Goal: Obtain resource: Download file/media

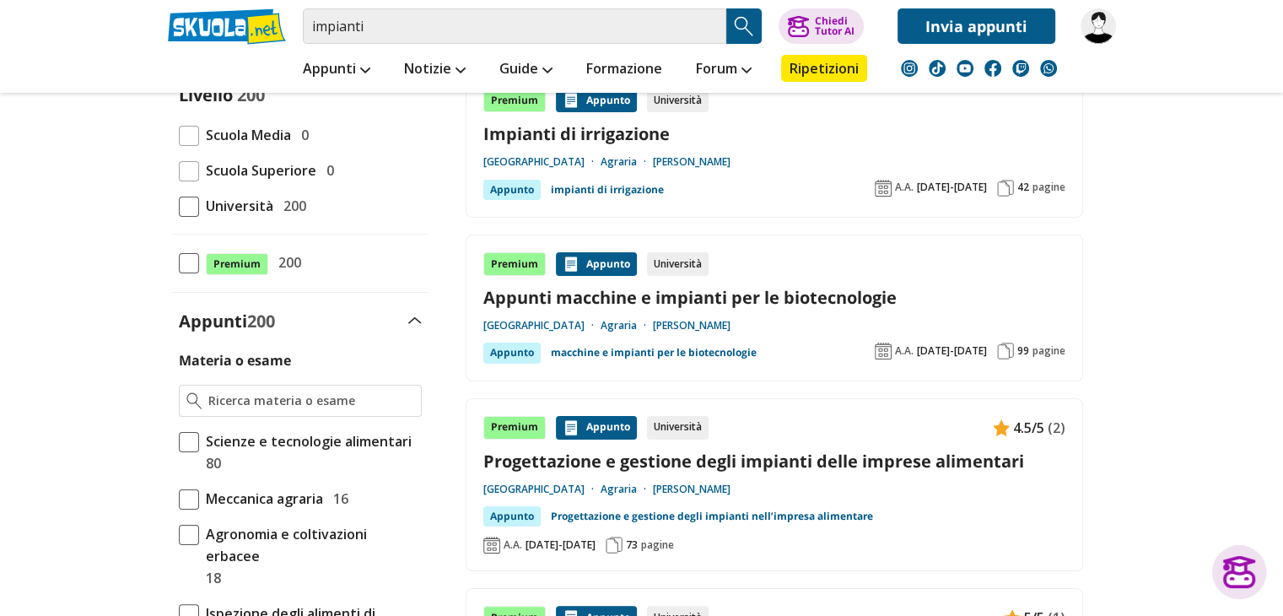
click at [710, 305] on link "Appunti macchine e impianti per le biotecnologie" at bounding box center [774, 297] width 582 height 23
click at [1097, 25] on img at bounding box center [1098, 25] width 35 height 35
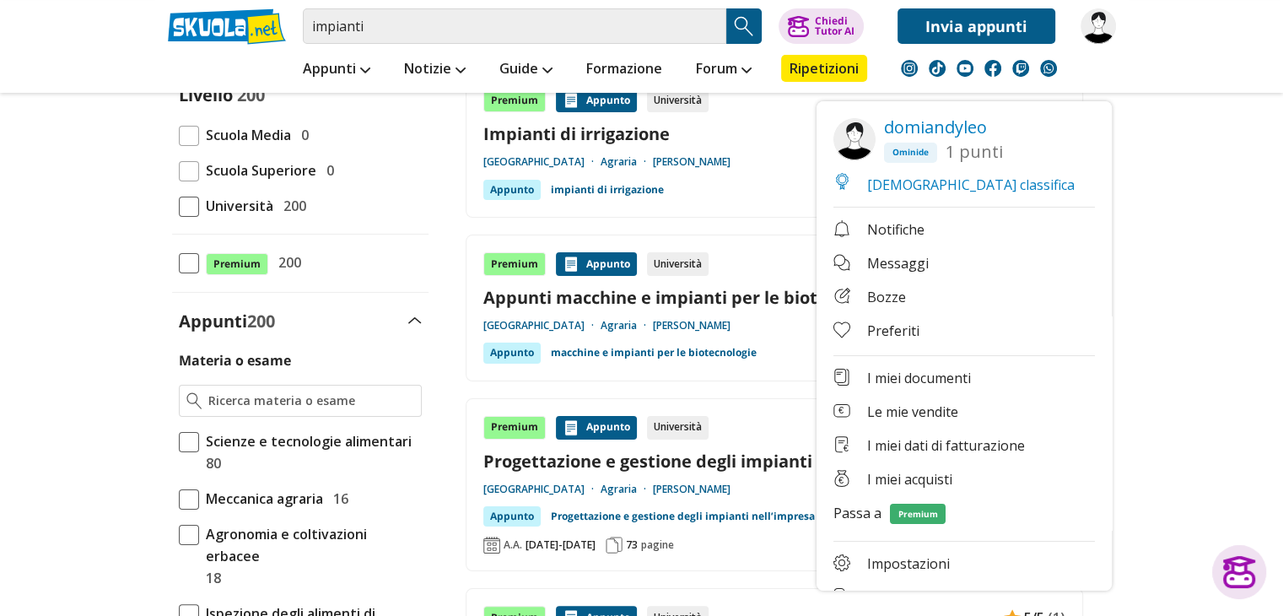
scroll to position [37, 0]
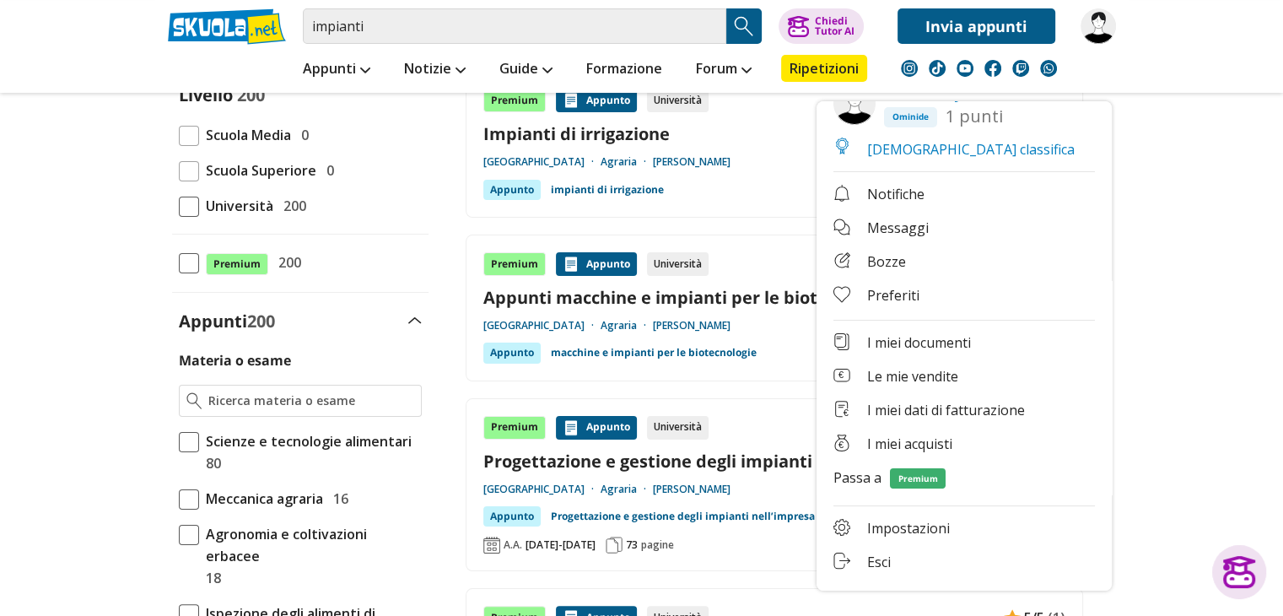
click at [962, 127] on span "1 punti" at bounding box center [974, 118] width 57 height 22
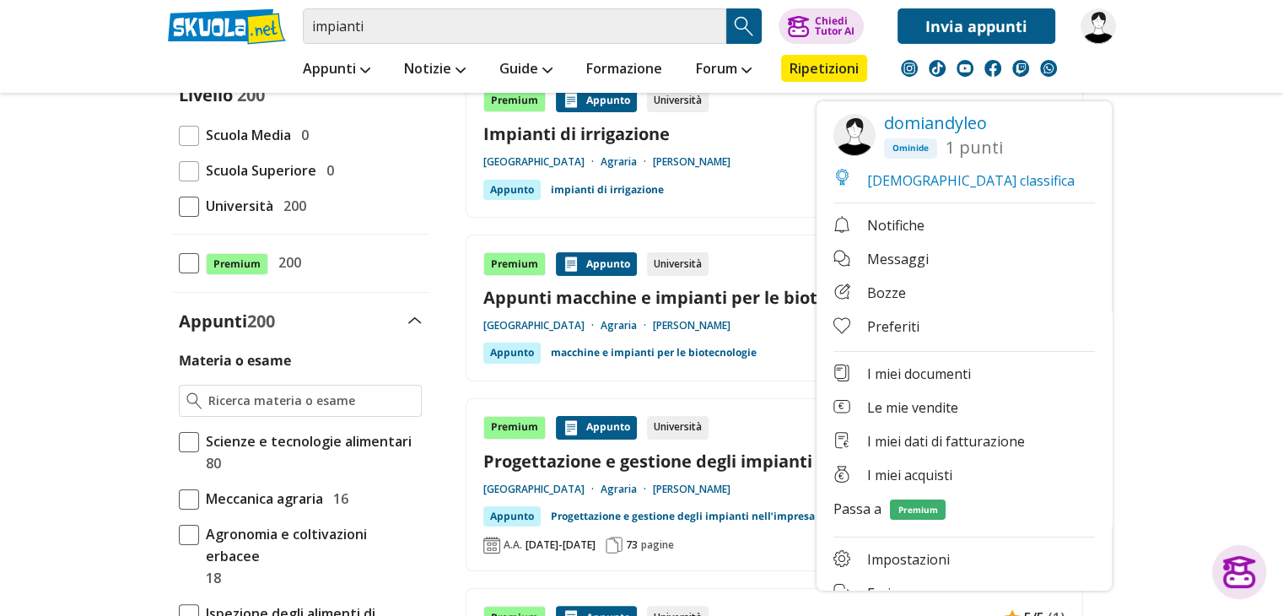
scroll to position [0, 0]
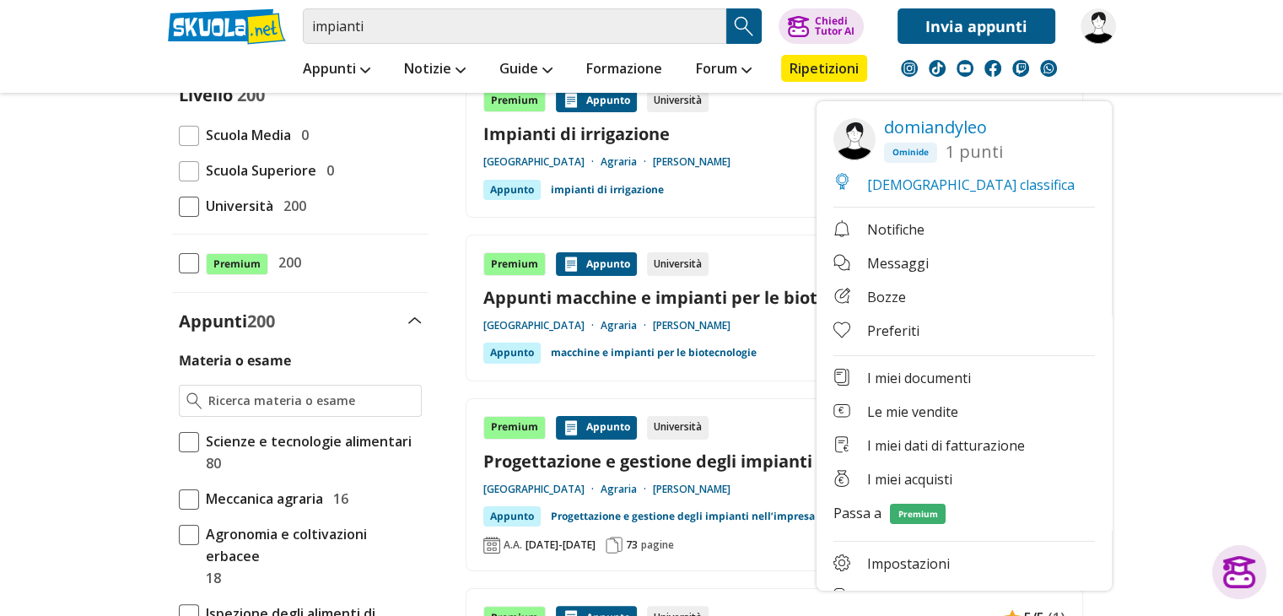
click at [915, 132] on span "domiandyleo" at bounding box center [935, 127] width 103 height 23
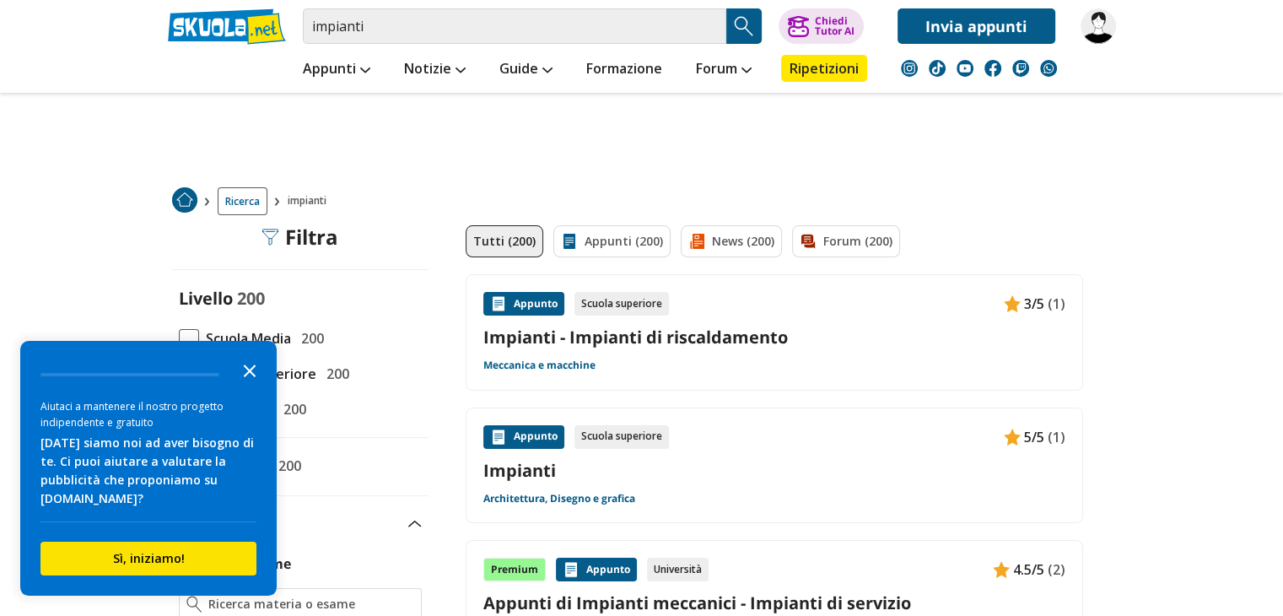
click at [242, 370] on icon "Close the survey" at bounding box center [250, 370] width 34 height 34
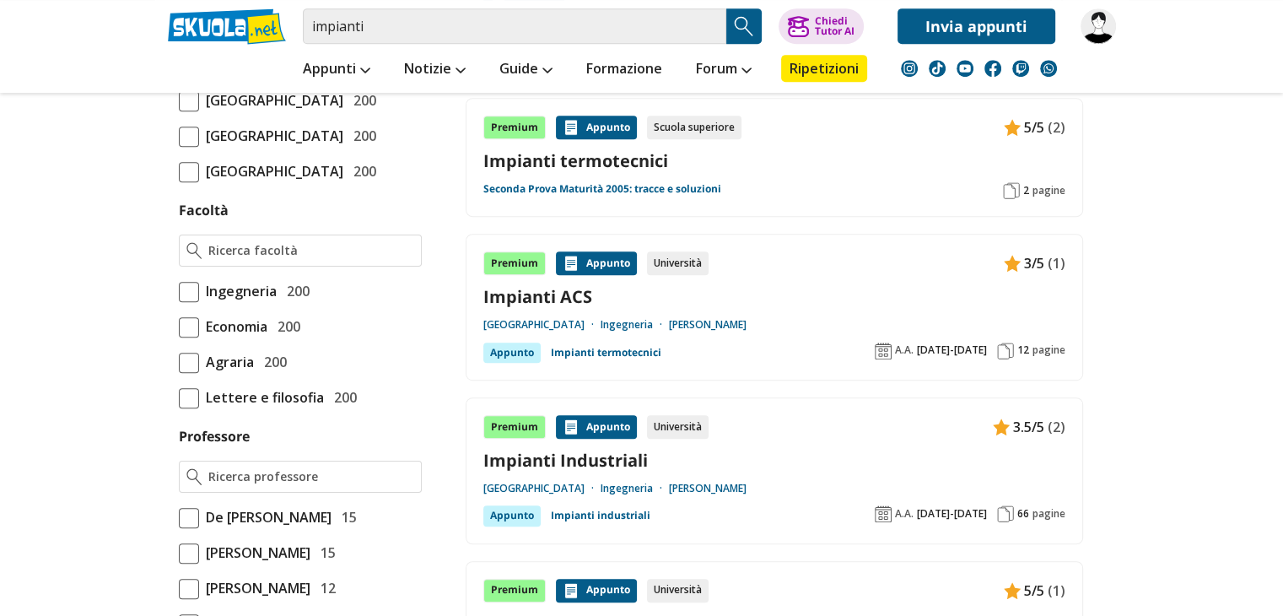
scroll to position [872, 0]
click at [236, 372] on span "Agraria" at bounding box center [226, 361] width 55 height 22
click at [179, 361] on input "Agraria 200" at bounding box center [179, 361] width 0 height 0
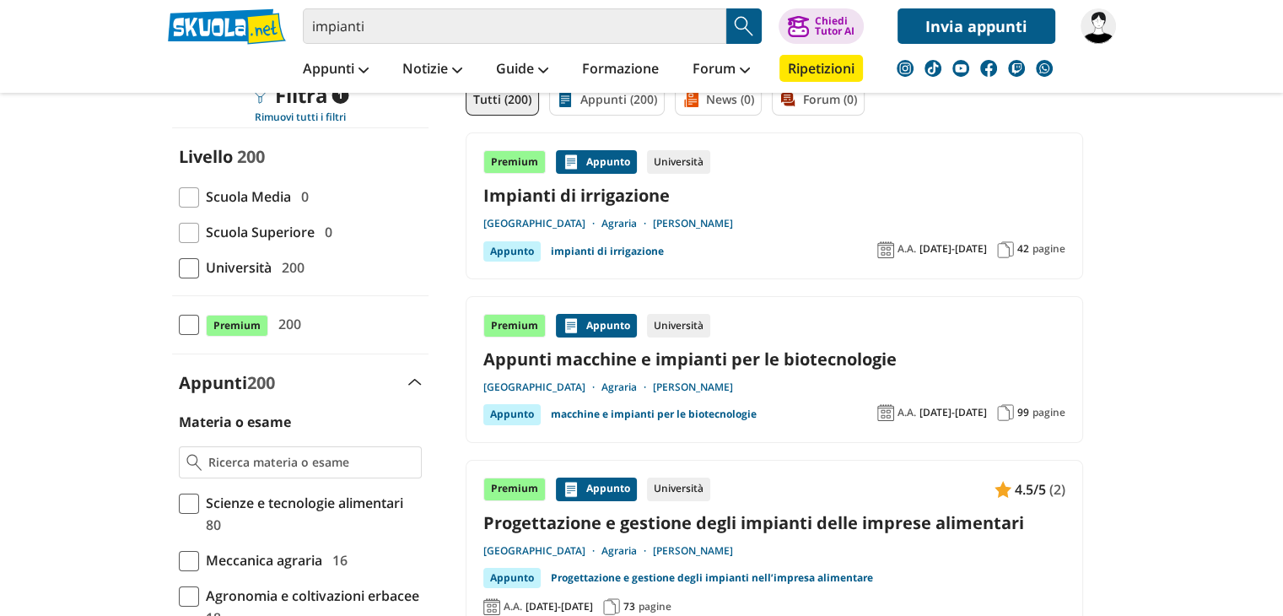
scroll to position [170, 0]
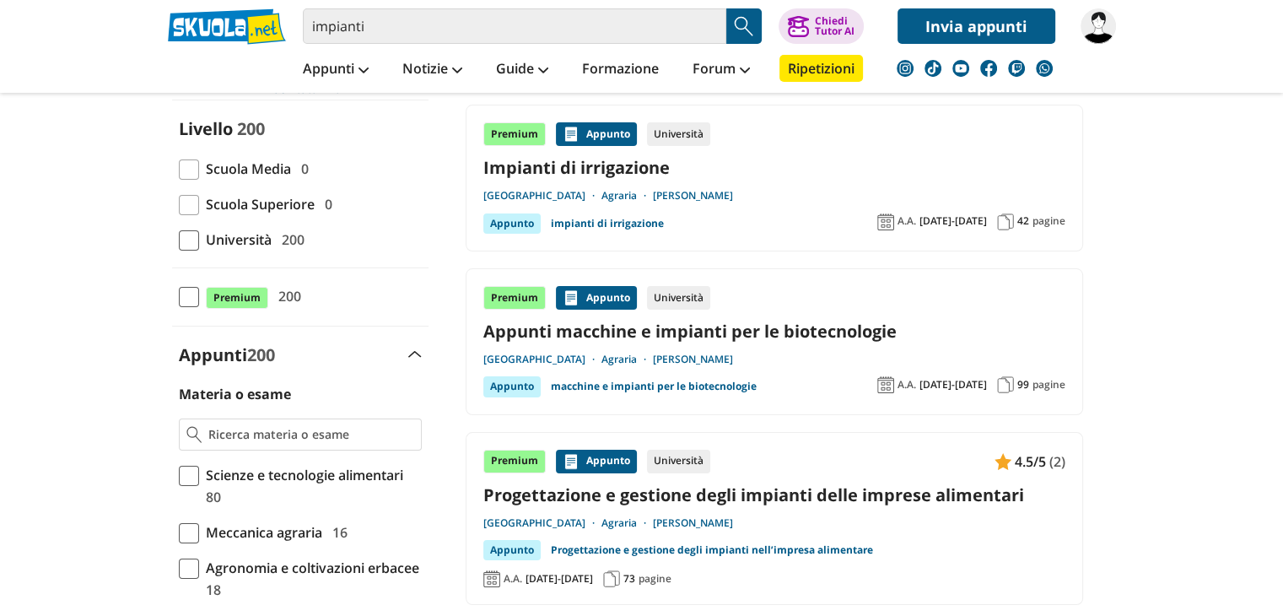
click at [602, 354] on link "[GEOGRAPHIC_DATA]" at bounding box center [542, 360] width 118 height 14
click at [724, 337] on link "Appunti macchine e impianti per le biotecnologie" at bounding box center [774, 331] width 582 height 23
